Goal: Task Accomplishment & Management: Use online tool/utility

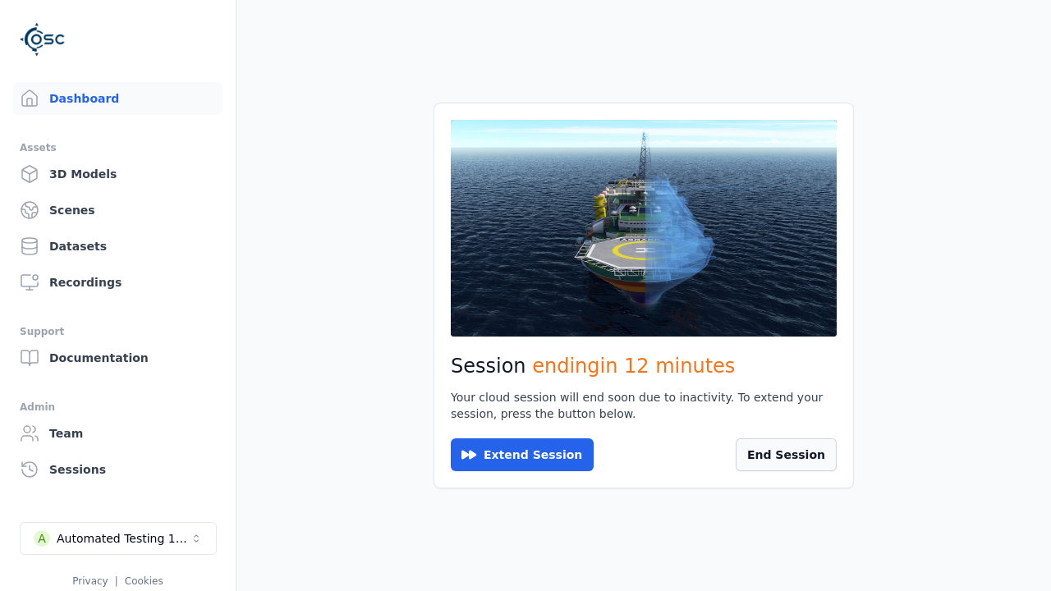
click at [779, 459] on button "End Session" at bounding box center [786, 455] width 101 height 33
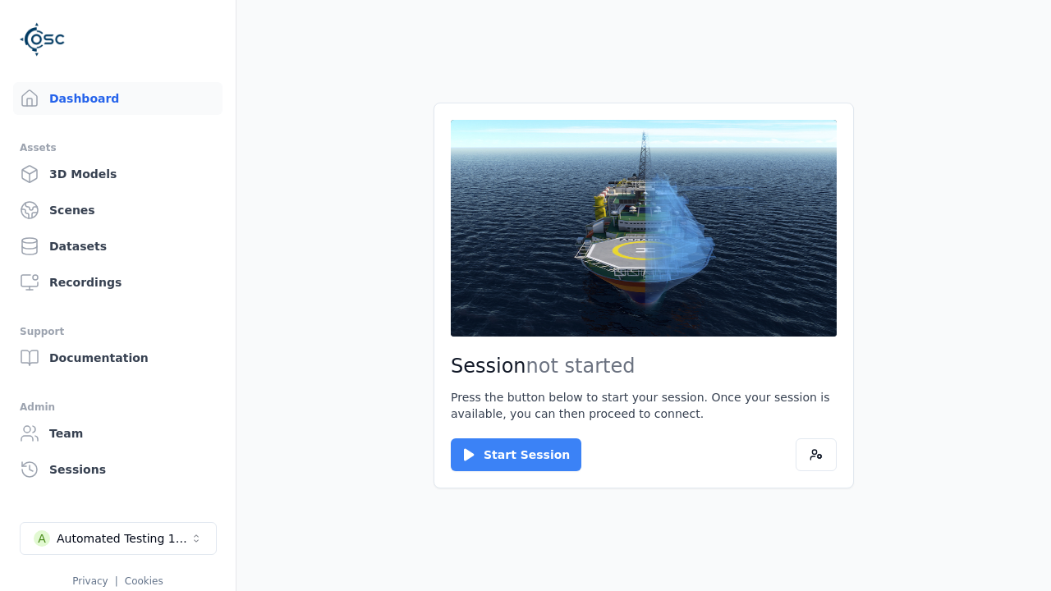
click at [506, 455] on button "Start Session" at bounding box center [516, 455] width 131 height 33
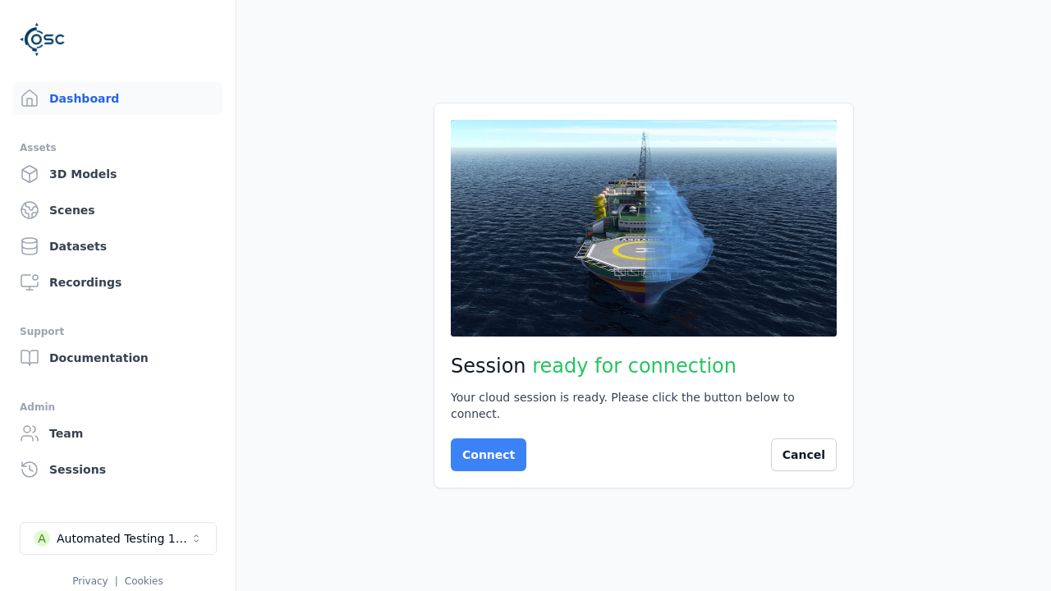
click at [484, 447] on button "Connect" at bounding box center [489, 455] width 76 height 33
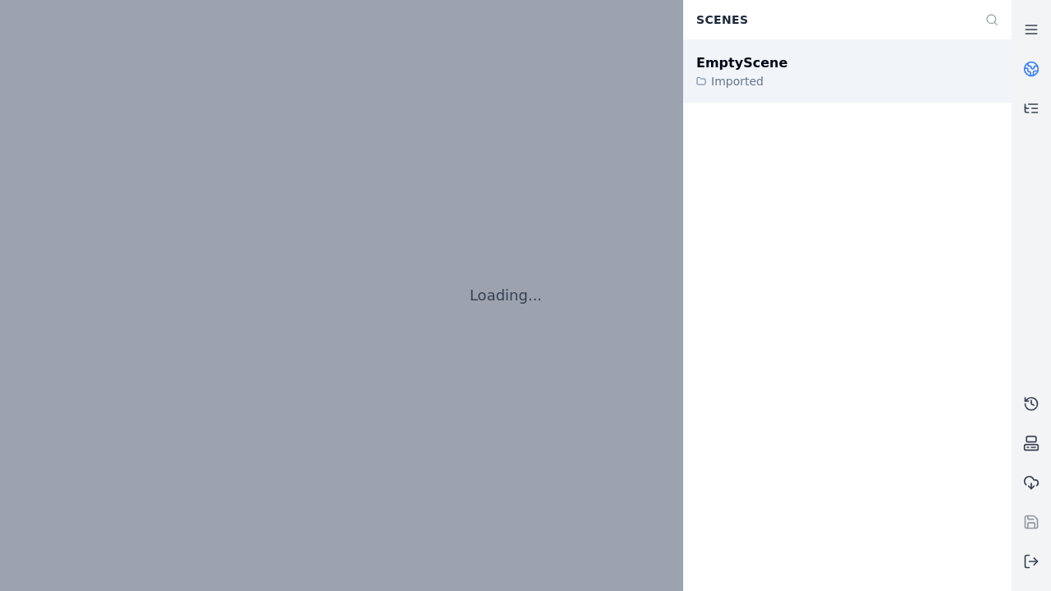
click at [733, 62] on div "EmptyScene" at bounding box center [741, 63] width 91 height 20
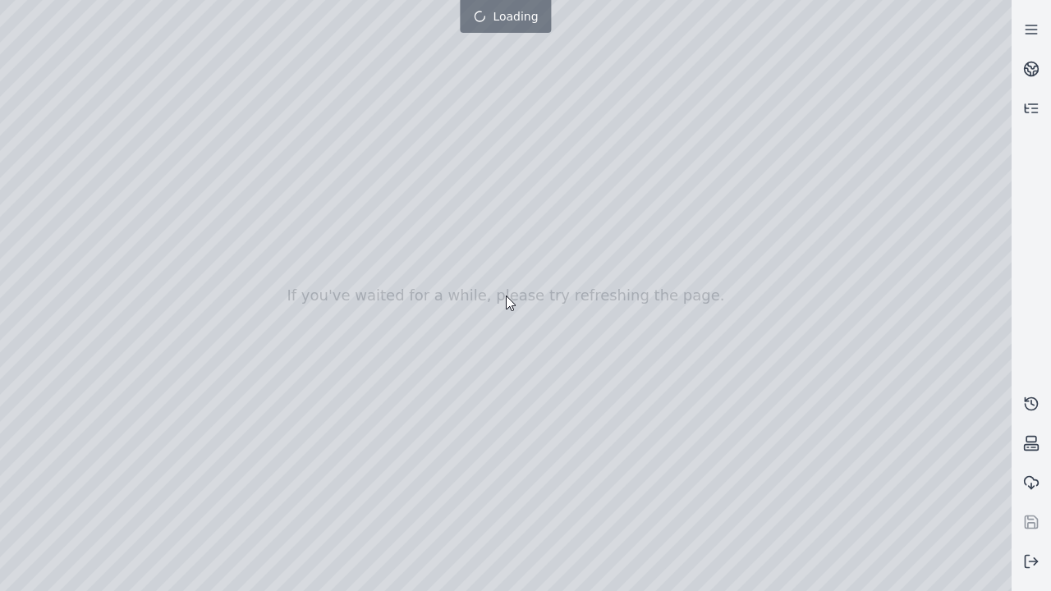
click at [36, 149] on div at bounding box center [506, 295] width 1012 height 591
